Goal: Task Accomplishment & Management: Complete application form

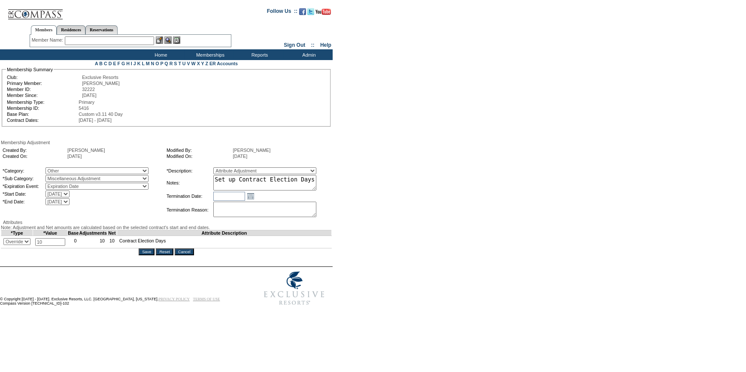
drag, startPoint x: 60, startPoint y: 275, endPoint x: 36, endPoint y: 273, distance: 23.2
click at [38, 248] on td "10 * Cannot exceed 10,000,000" at bounding box center [50, 242] width 35 height 12
type input "0"
click at [133, 232] on div "Membership Adjustment Created By: [PERSON_NAME] Created On: [DATE] Modified By:…" at bounding box center [166, 197] width 331 height 115
click at [151, 255] on input "Save" at bounding box center [147, 251] width 16 height 7
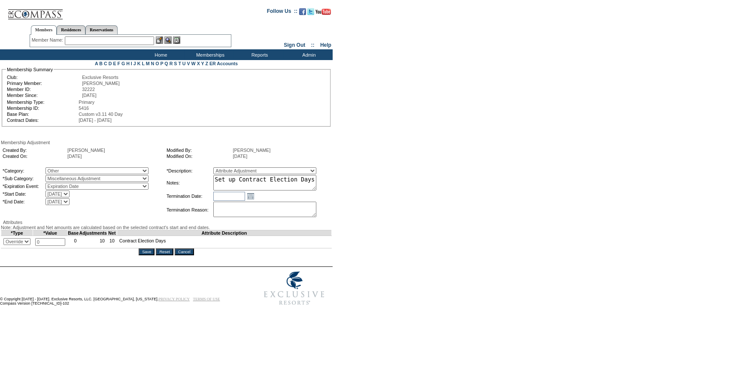
click at [119, 39] on input "text" at bounding box center [109, 40] width 89 height 9
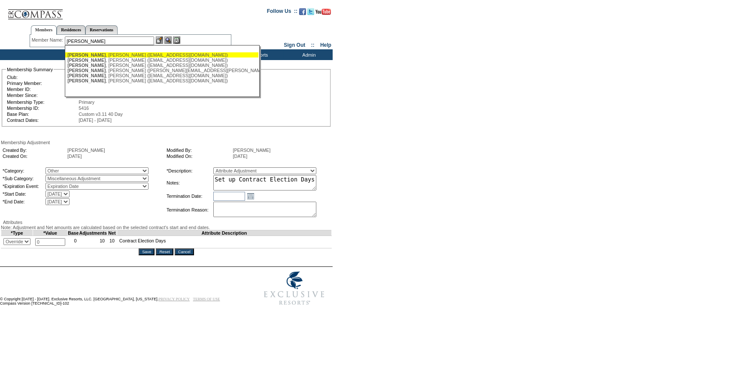
click at [113, 55] on div "Meade , Chad (chadwickmeade@gmail.com)" at bounding box center [161, 54] width 189 height 5
type input "Meade, Chad (chadwickmeade@gmail.com)"
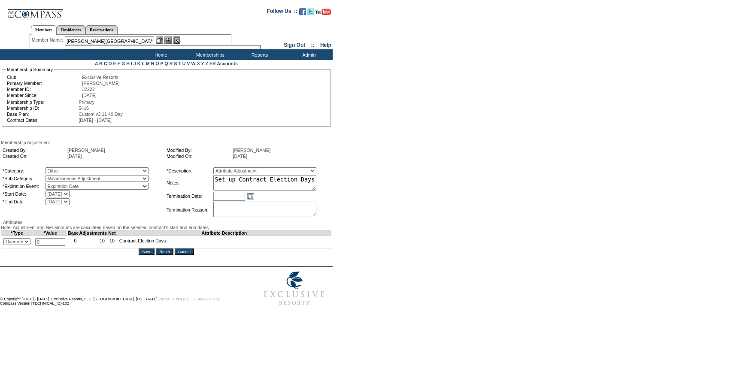
click at [158, 39] on img at bounding box center [159, 39] width 7 height 7
